Goal: Information Seeking & Learning: Learn about a topic

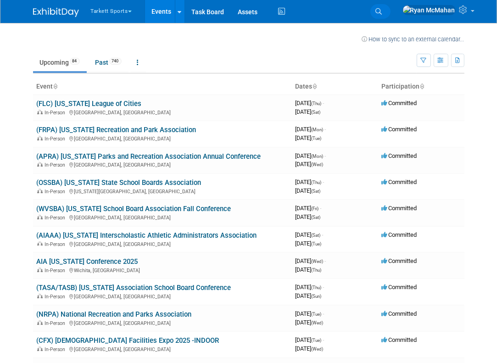
click at [382, 12] on icon at bounding box center [379, 11] width 6 height 6
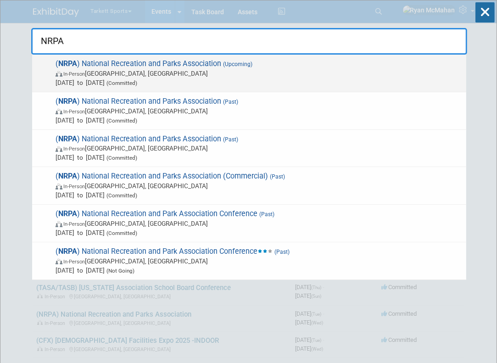
type input "NRPA"
click at [169, 69] on span "In-Person Orlando, FL" at bounding box center [259, 73] width 406 height 9
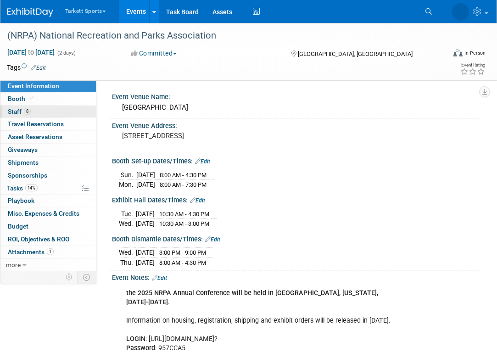
click at [9, 114] on span "Staff 8" at bounding box center [19, 111] width 23 height 7
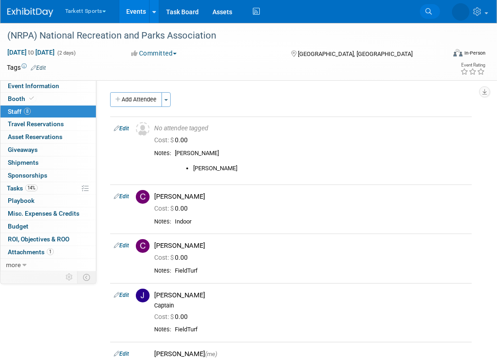
click at [429, 10] on icon at bounding box center [428, 11] width 6 height 6
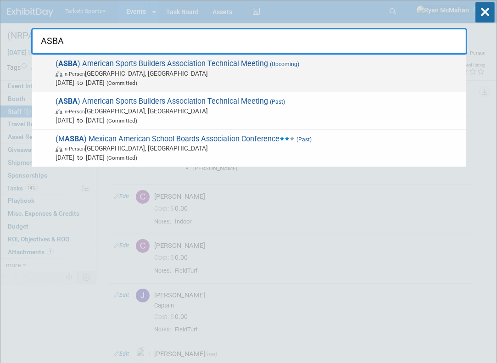
type input "ASBA"
click at [136, 73] on span "In-Person San Antonio, TX" at bounding box center [259, 73] width 406 height 9
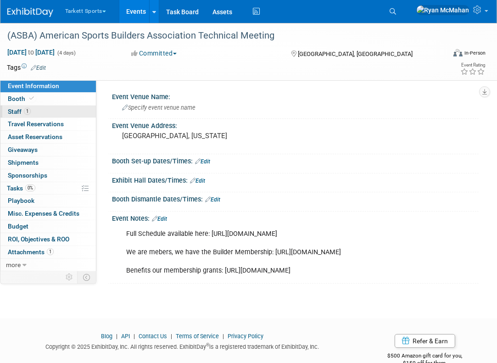
click at [18, 111] on span "Staff 1" at bounding box center [19, 111] width 23 height 7
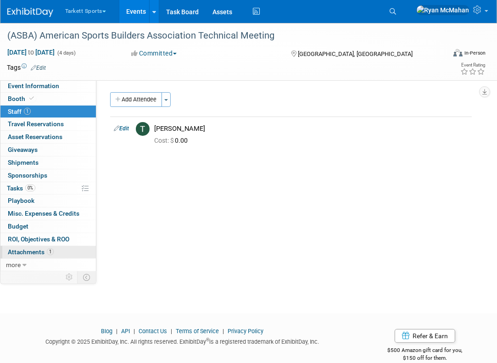
click at [39, 251] on span "Attachments 1" at bounding box center [31, 251] width 46 height 7
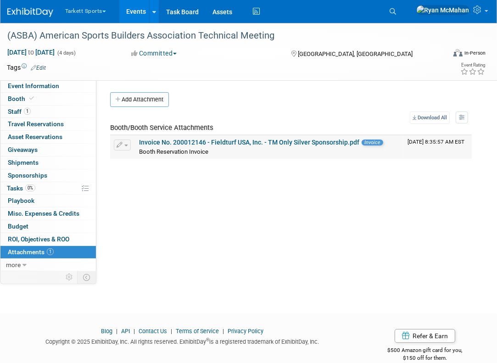
click at [268, 144] on link "Invoice No. 200012146 - Fieldturf USA, Inc. - TM Only Silver Sponsorship.pdf" at bounding box center [249, 142] width 220 height 7
click at [396, 10] on icon at bounding box center [393, 11] width 6 height 6
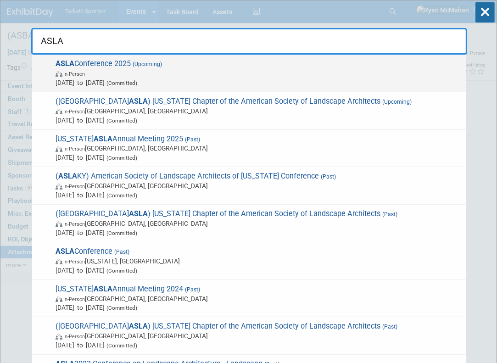
type input "ASLA"
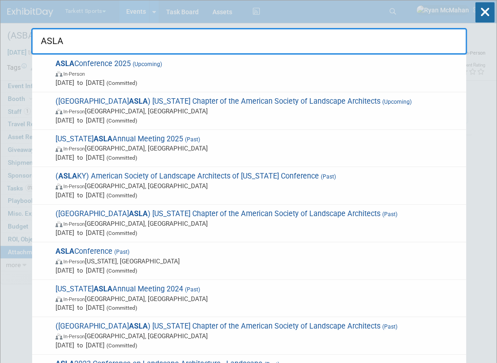
click at [202, 73] on span "In-Person" at bounding box center [259, 73] width 406 height 9
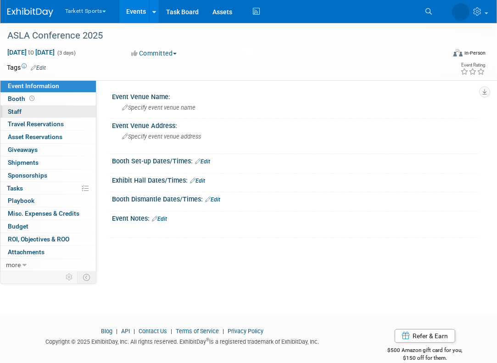
click at [17, 112] on span "Staff 0" at bounding box center [15, 111] width 14 height 7
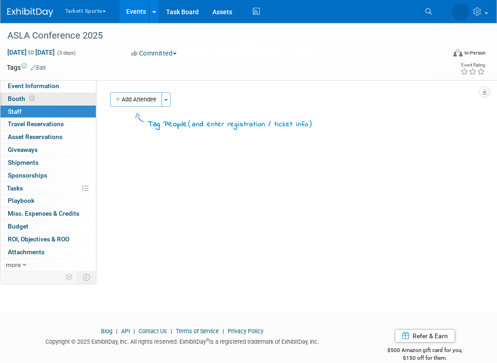
click at [18, 99] on span "Booth" at bounding box center [22, 98] width 28 height 7
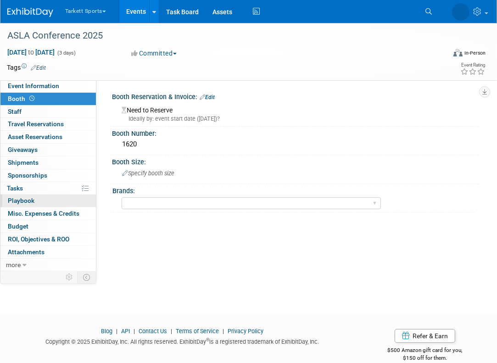
click at [25, 201] on span "Playbook 0" at bounding box center [21, 200] width 27 height 7
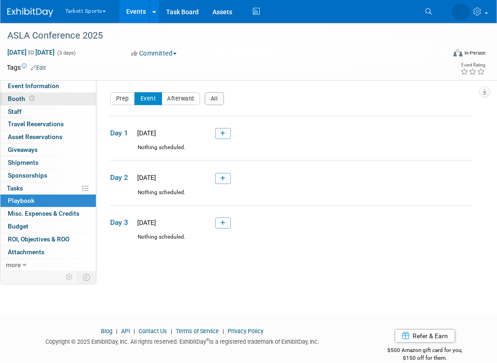
click at [17, 98] on span "Booth" at bounding box center [22, 98] width 28 height 7
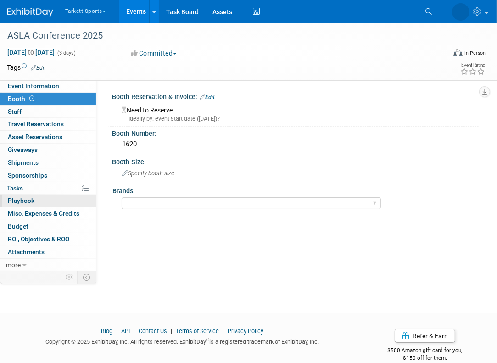
click at [18, 201] on span "Playbook 0" at bounding box center [21, 200] width 27 height 7
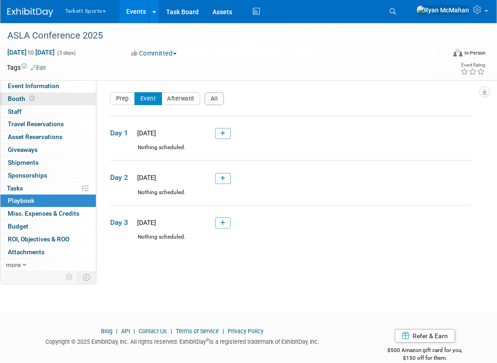
click at [22, 100] on span "Booth" at bounding box center [22, 98] width 28 height 7
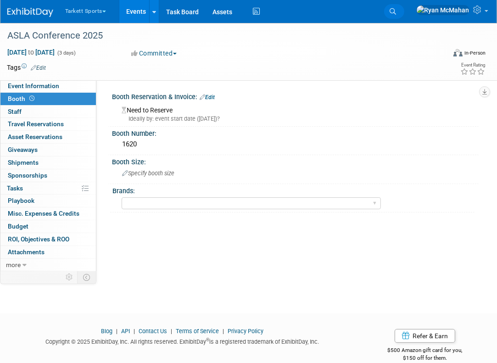
click at [404, 6] on link "Search" at bounding box center [394, 11] width 20 height 15
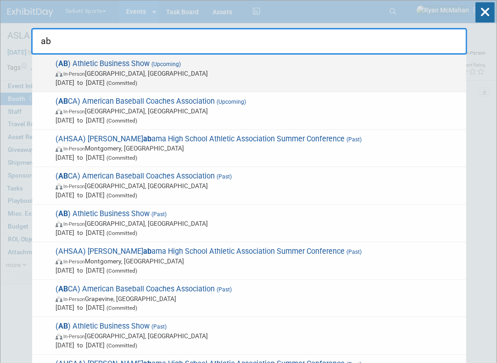
type input "ab"
click at [181, 74] on span "In-Person San Diego, CA" at bounding box center [259, 73] width 406 height 9
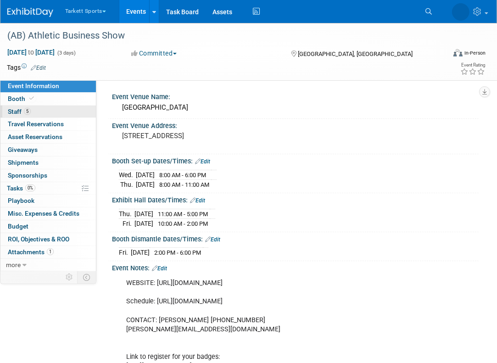
click at [12, 112] on span "Staff 5" at bounding box center [19, 111] width 23 height 7
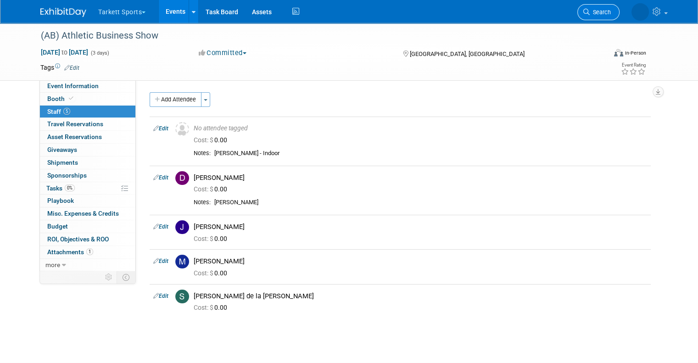
click at [496, 11] on icon at bounding box center [586, 12] width 6 height 6
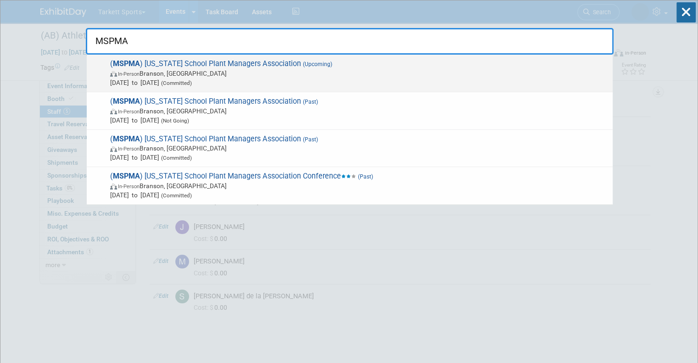
type input "MSPMA"
click at [240, 72] on span "In-Person Branson, MO" at bounding box center [359, 73] width 498 height 9
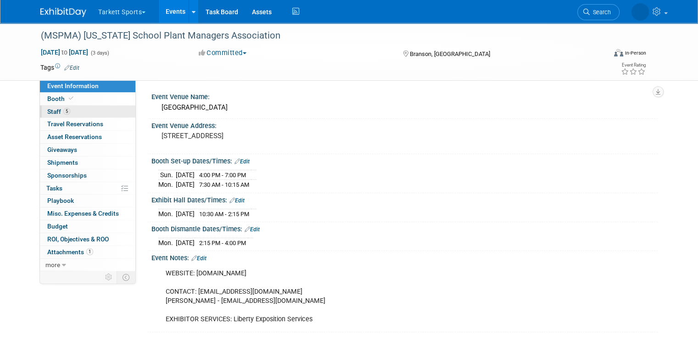
click at [47, 110] on span "Staff 5" at bounding box center [58, 111] width 23 height 7
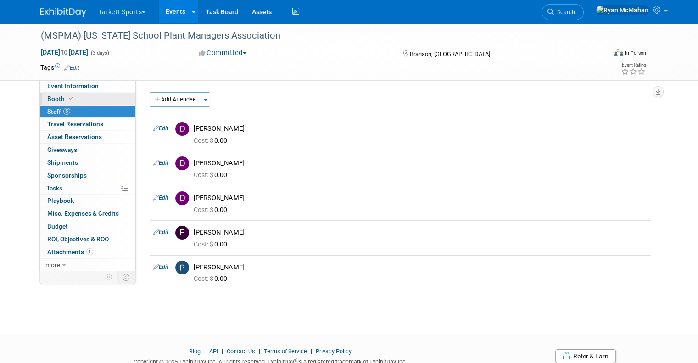
click at [50, 96] on span "Booth" at bounding box center [61, 98] width 28 height 7
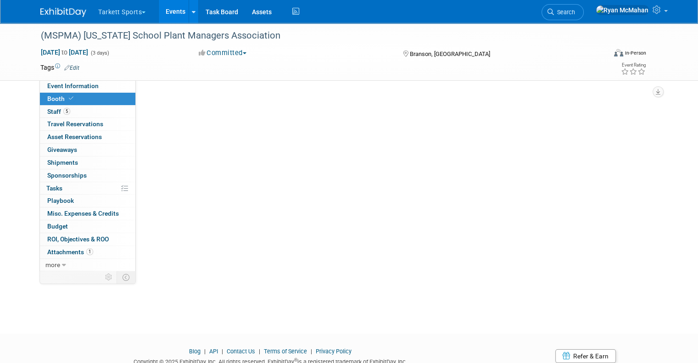
select select "FieldTurf, [PERSON_NAME], Indoor"
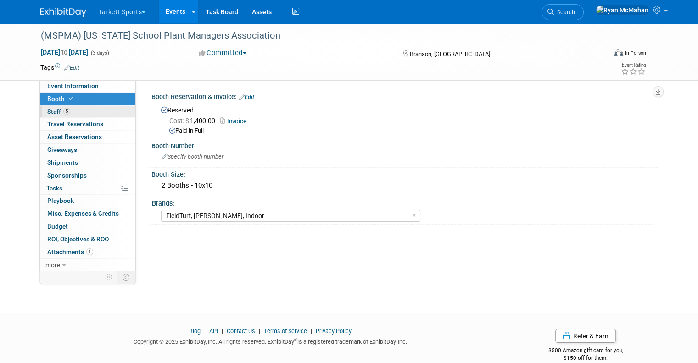
click at [50, 111] on span "Staff 5" at bounding box center [58, 111] width 23 height 7
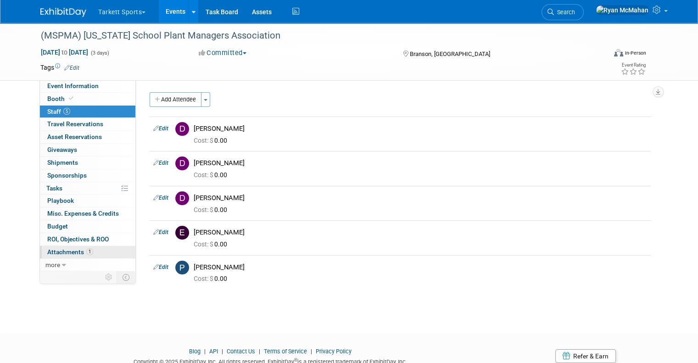
click at [77, 252] on span "Attachments 1" at bounding box center [70, 251] width 46 height 7
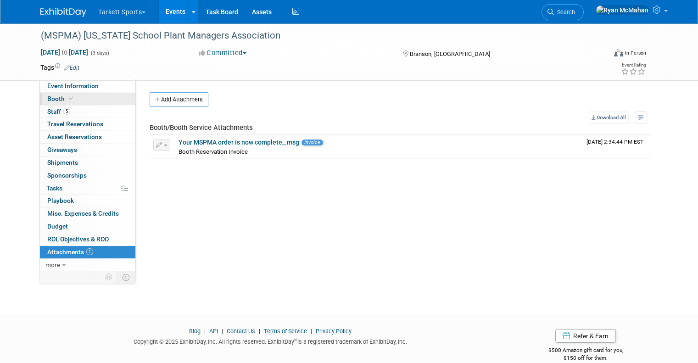
click at [47, 98] on span "Booth" at bounding box center [61, 98] width 28 height 7
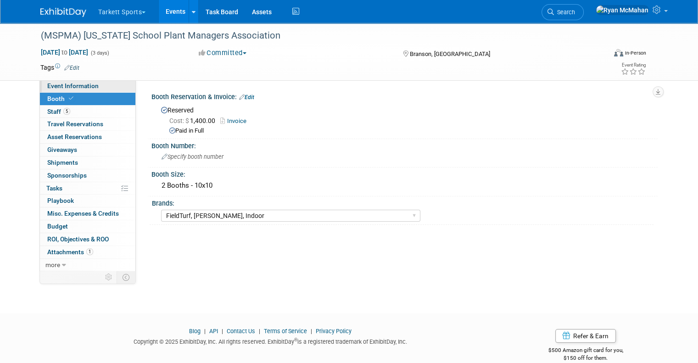
click at [53, 84] on span "Event Information" at bounding box center [72, 85] width 51 height 7
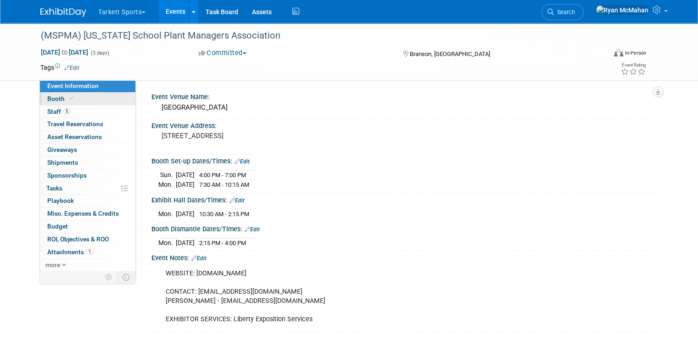
click at [47, 96] on span "Booth" at bounding box center [61, 98] width 28 height 7
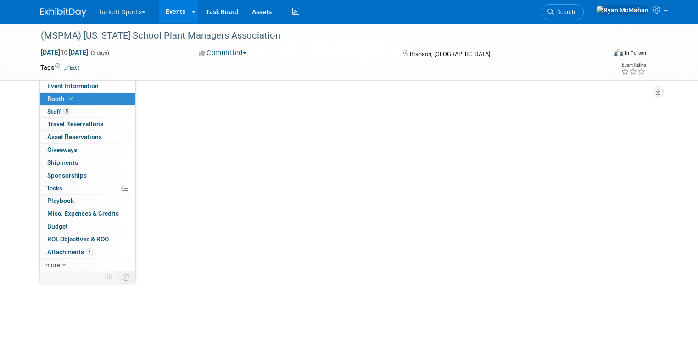
select select "FieldTurf, [PERSON_NAME], Indoor"
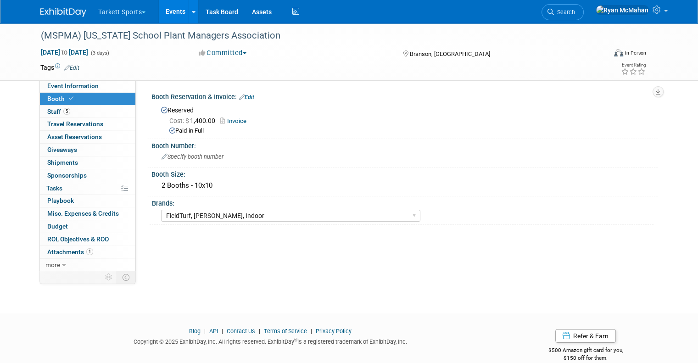
click at [218, 251] on div "Event Venue Name: [GEOGRAPHIC_DATA] Event Venue Address: [STREET_ADDRESS] Edit …" at bounding box center [397, 175] width 522 height 190
click at [47, 110] on span "Staff 5" at bounding box center [58, 111] width 23 height 7
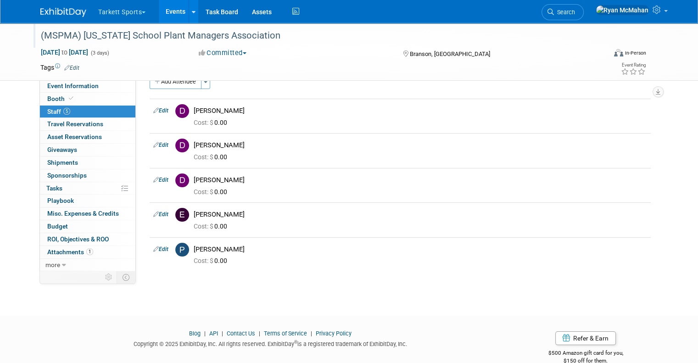
scroll to position [34, 0]
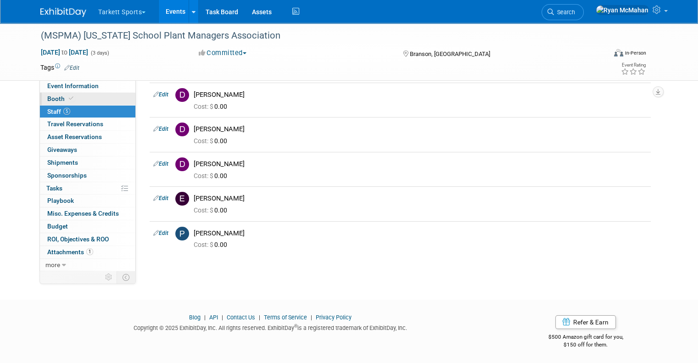
click at [51, 96] on span "Booth" at bounding box center [61, 98] width 28 height 7
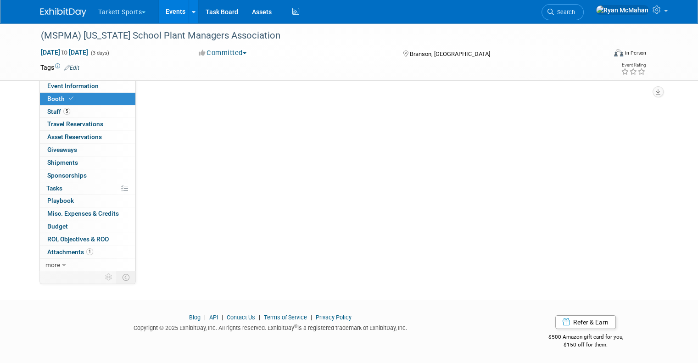
scroll to position [0, 0]
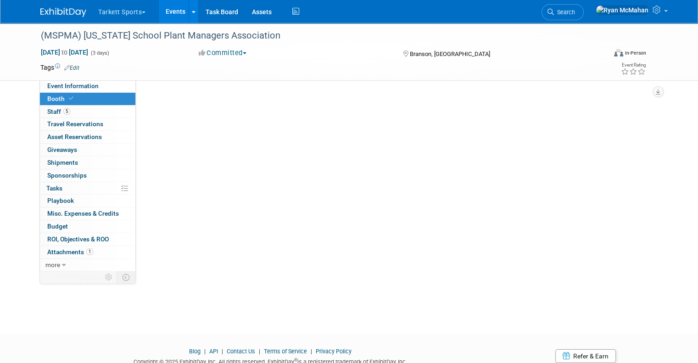
select select "FieldTurf, [PERSON_NAME], Indoor"
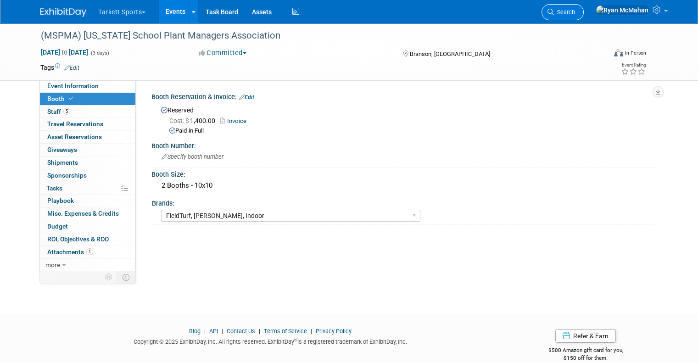
click at [575, 13] on span "Search" at bounding box center [564, 12] width 21 height 7
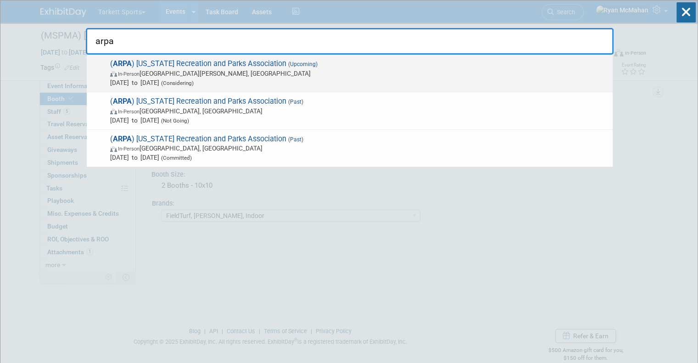
type input "arpa"
click at [173, 75] on span "In-Person Fort [PERSON_NAME], [GEOGRAPHIC_DATA]" at bounding box center [359, 73] width 498 height 9
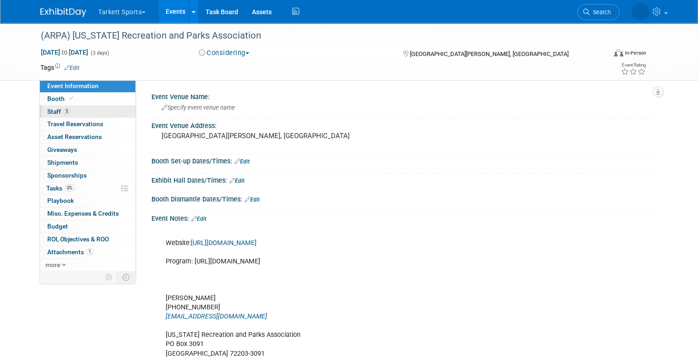
click at [50, 112] on span "Staff 5" at bounding box center [58, 111] width 23 height 7
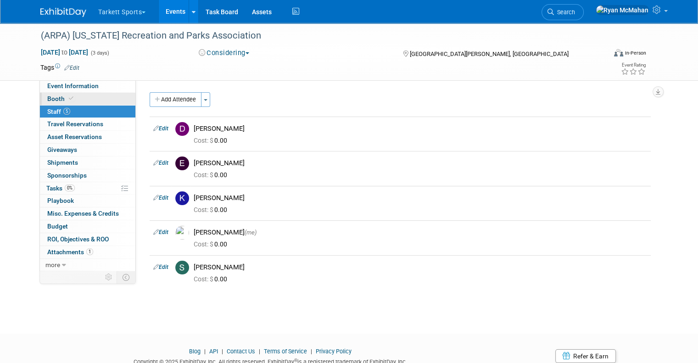
click at [47, 102] on span "Booth" at bounding box center [61, 98] width 28 height 7
select select "FieldTurf, Tarkett Sports Construction"
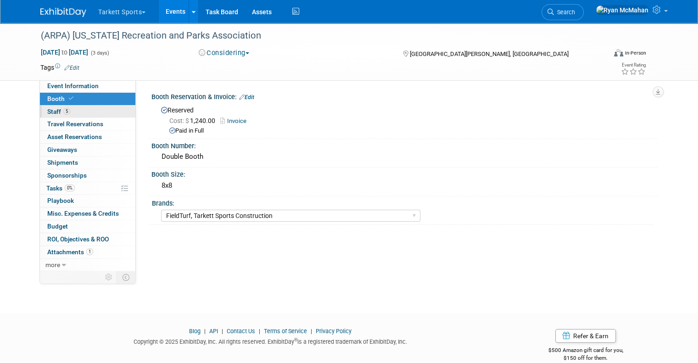
click at [47, 115] on link "5 Staff 5" at bounding box center [87, 112] width 95 height 12
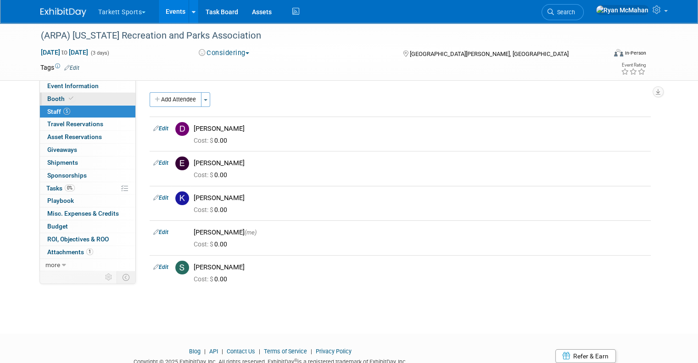
click at [47, 97] on span "Booth" at bounding box center [61, 98] width 28 height 7
select select "FieldTurf, Tarkett Sports Construction"
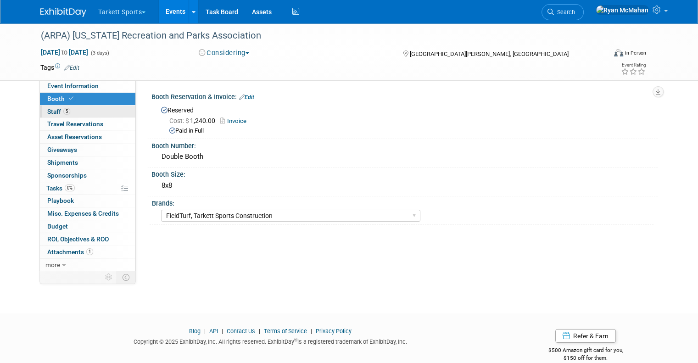
click at [47, 112] on span "Staff 5" at bounding box center [58, 111] width 23 height 7
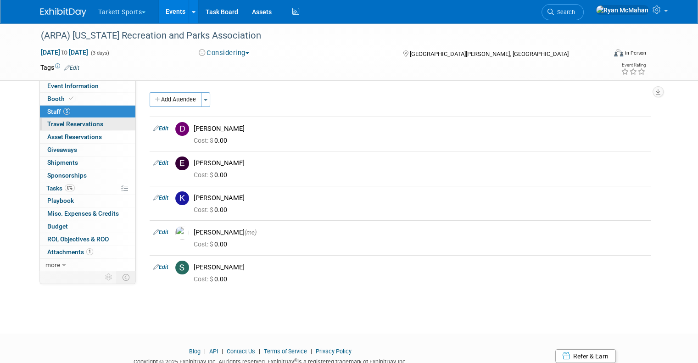
click at [52, 123] on span "Travel Reservations 0" at bounding box center [75, 123] width 56 height 7
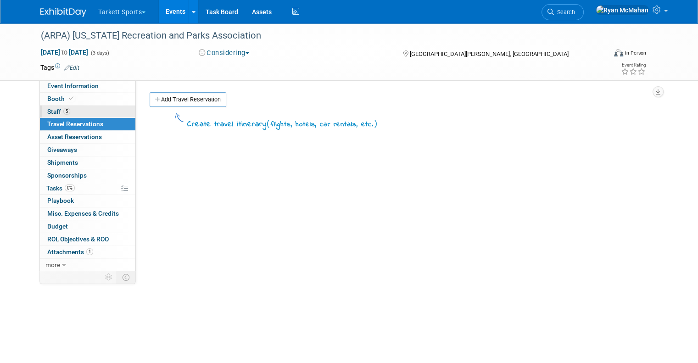
click at [63, 108] on span "5" at bounding box center [66, 111] width 7 height 7
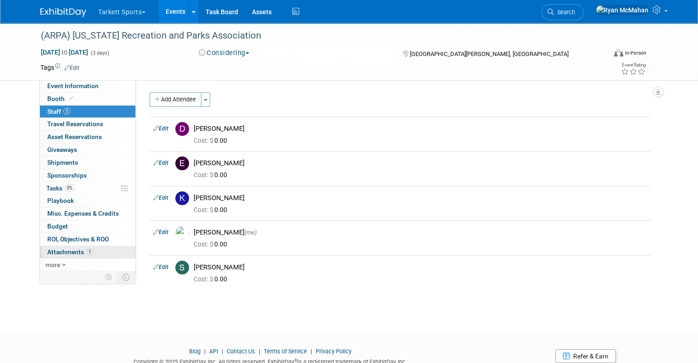
click at [47, 248] on span "Attachments 1" at bounding box center [70, 251] width 46 height 7
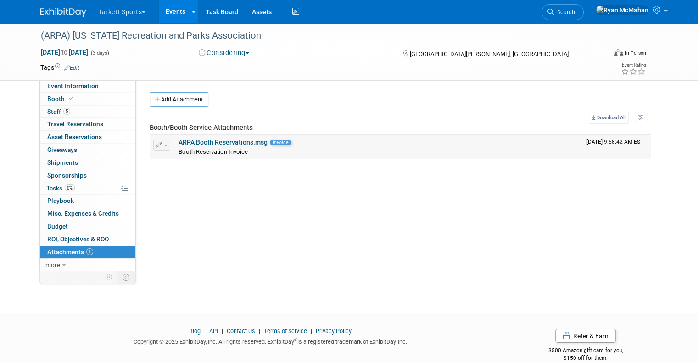
click at [205, 143] on link "ARPA Booth Reservations.msg" at bounding box center [222, 142] width 89 height 7
click at [61, 109] on span "Staff 5" at bounding box center [58, 111] width 23 height 7
